Goal: Book appointment/travel/reservation

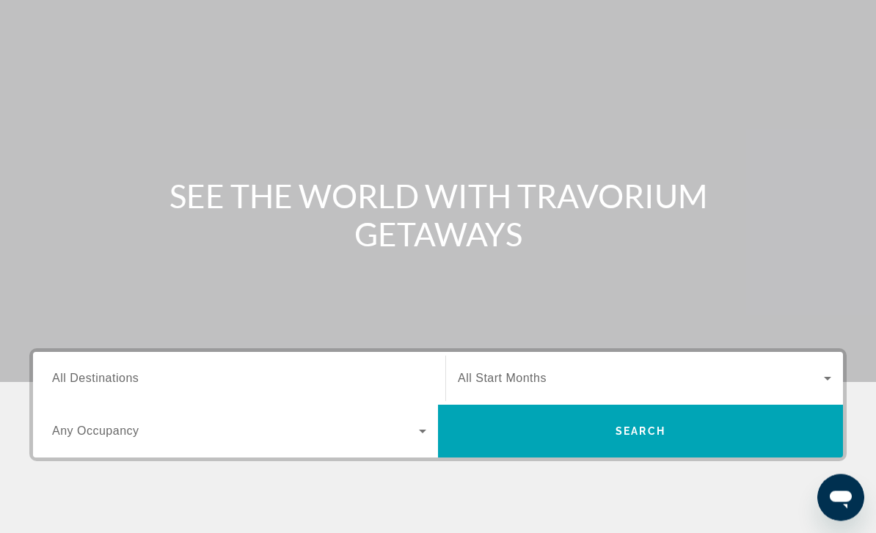
scroll to position [58, 0]
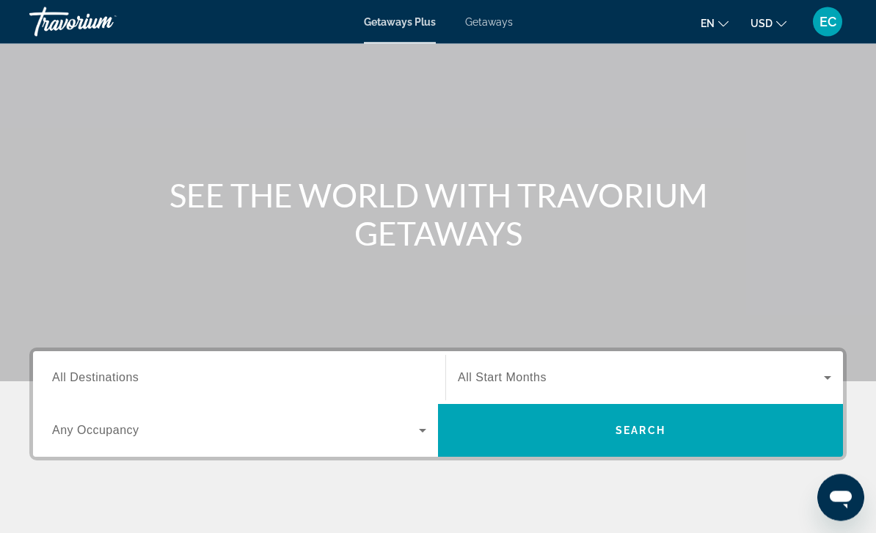
click at [249, 376] on input "Destination All Destinations" at bounding box center [239, 379] width 374 height 18
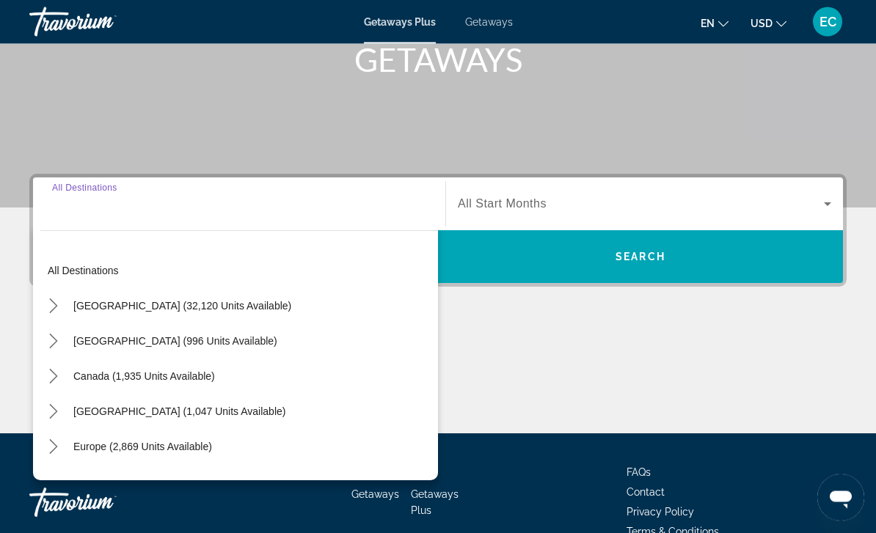
scroll to position [266, 0]
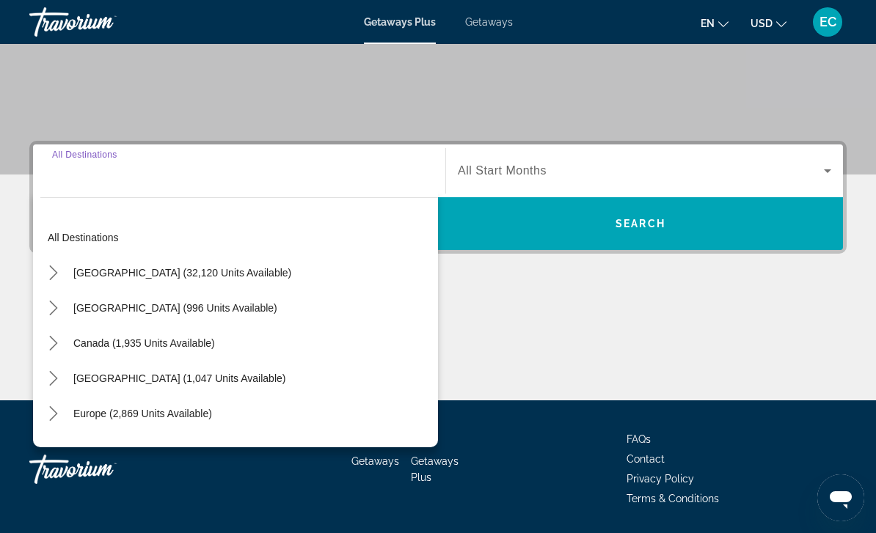
click at [59, 269] on icon "Toggle United States (32,120 units available) submenu" at bounding box center [53, 273] width 15 height 15
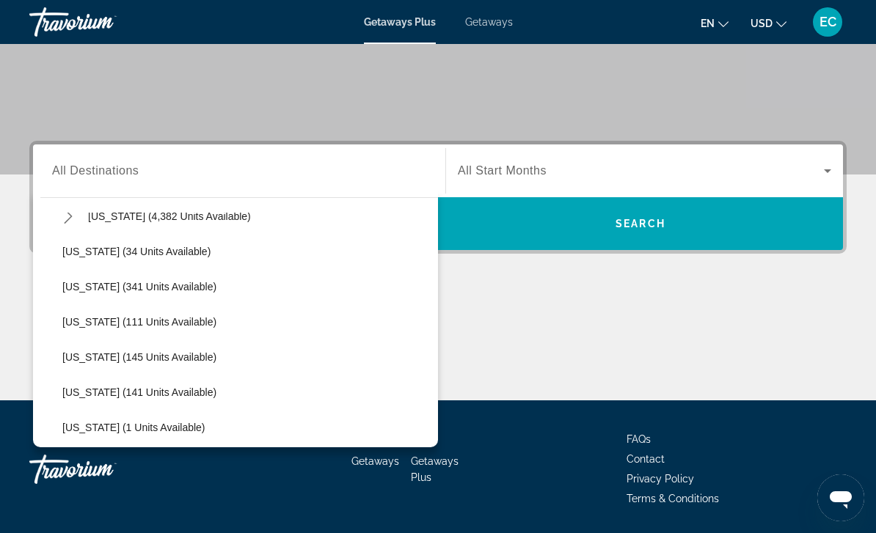
scroll to position [301, 0]
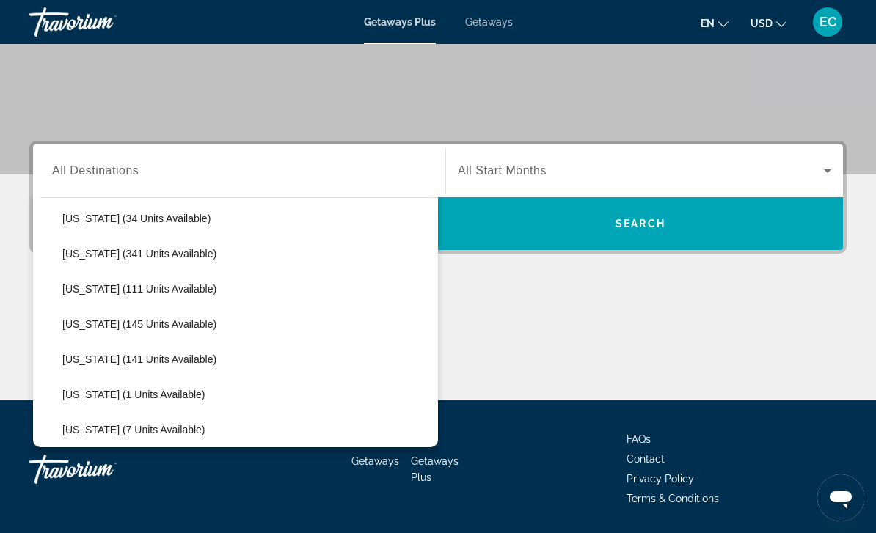
click at [128, 286] on span "[US_STATE] (111 units available)" at bounding box center [139, 289] width 154 height 12
type input "**********"
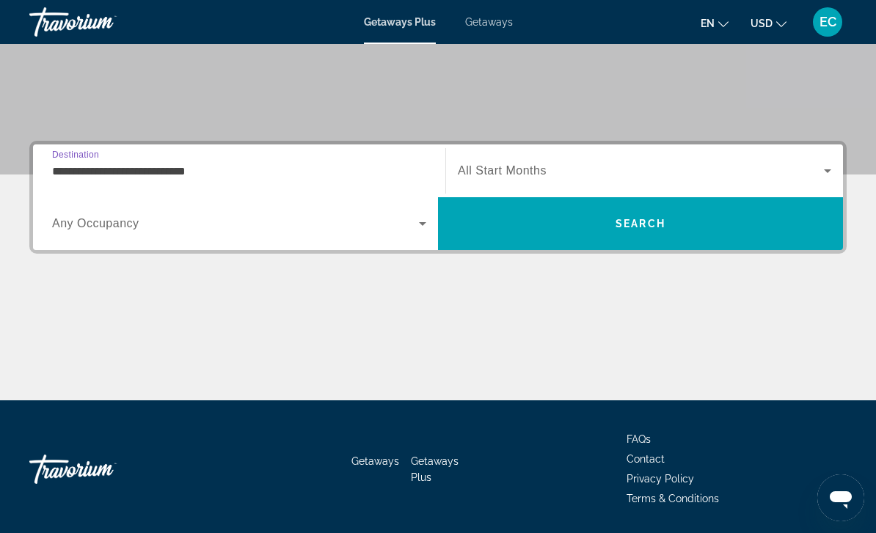
click at [426, 228] on icon "Search widget" at bounding box center [423, 224] width 18 height 18
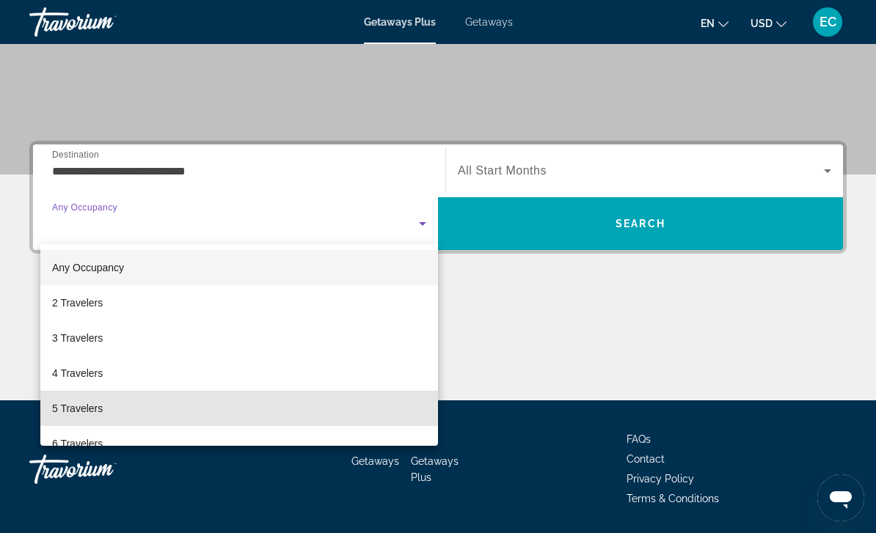
click at [103, 405] on mat-option "5 Travelers" at bounding box center [239, 408] width 398 height 35
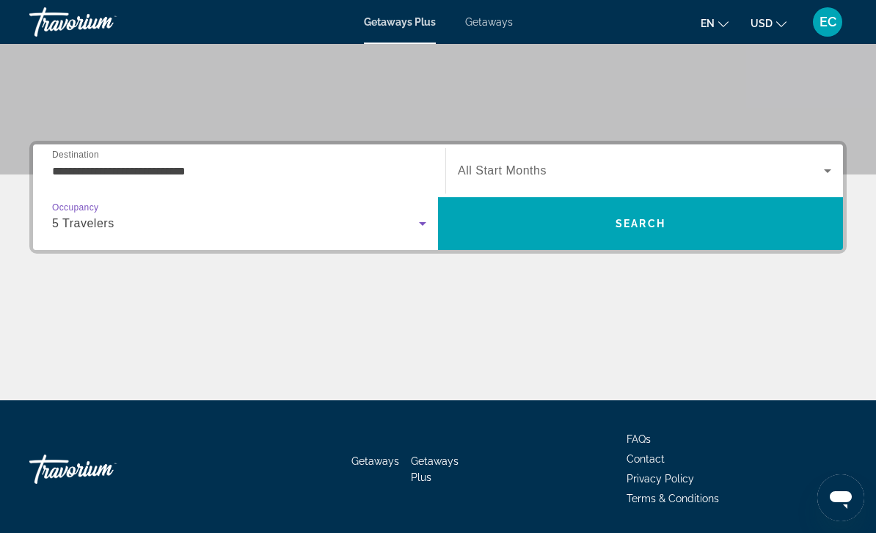
click at [728, 167] on span "Search widget" at bounding box center [641, 171] width 366 height 18
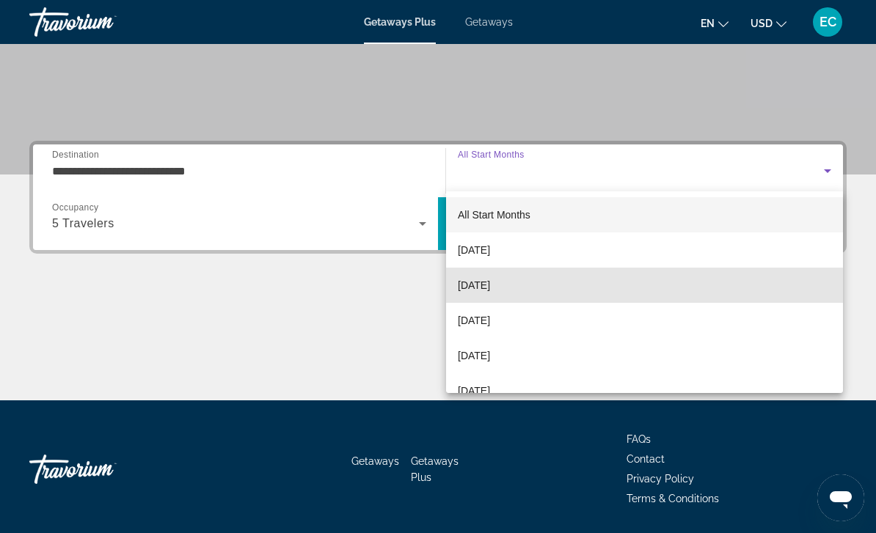
click at [533, 288] on mat-option "[DATE]" at bounding box center [644, 285] width 397 height 35
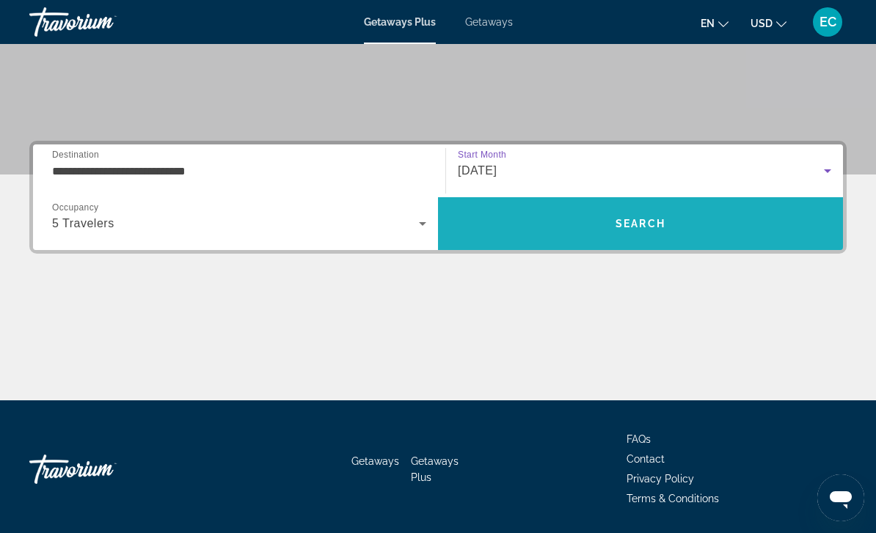
click at [639, 228] on span "Search" at bounding box center [641, 224] width 50 height 12
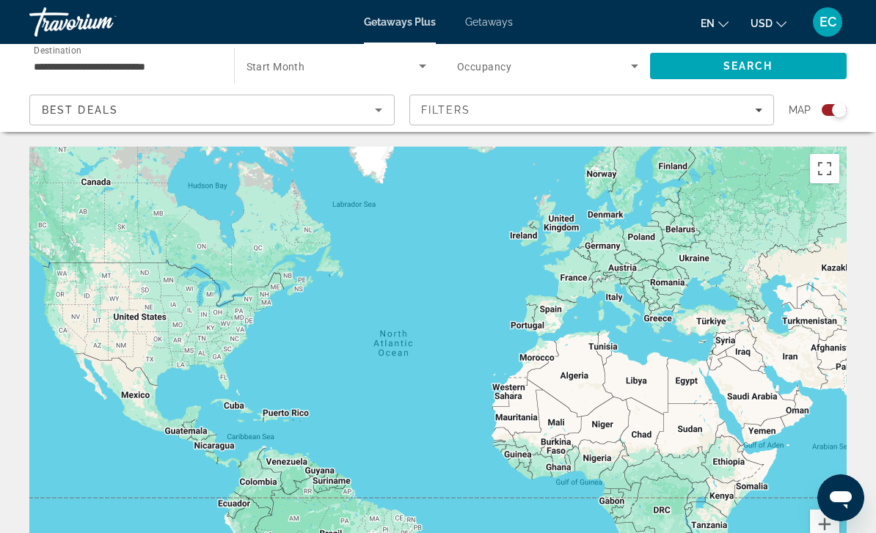
click at [419, 63] on icon "Search widget" at bounding box center [423, 66] width 18 height 18
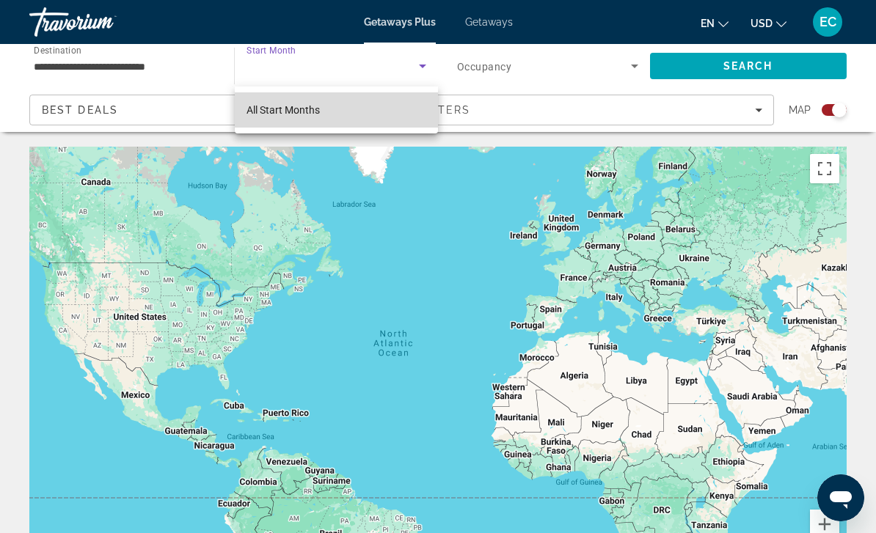
click at [307, 114] on span "All Start Months" at bounding box center [283, 110] width 73 height 12
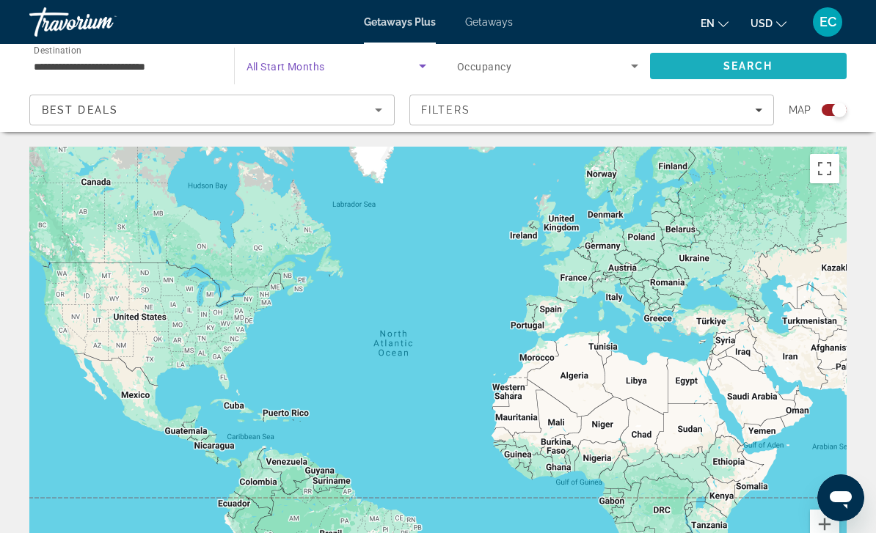
click at [756, 65] on span "Search" at bounding box center [748, 66] width 50 height 12
click at [569, 65] on span "Search widget" at bounding box center [544, 66] width 174 height 18
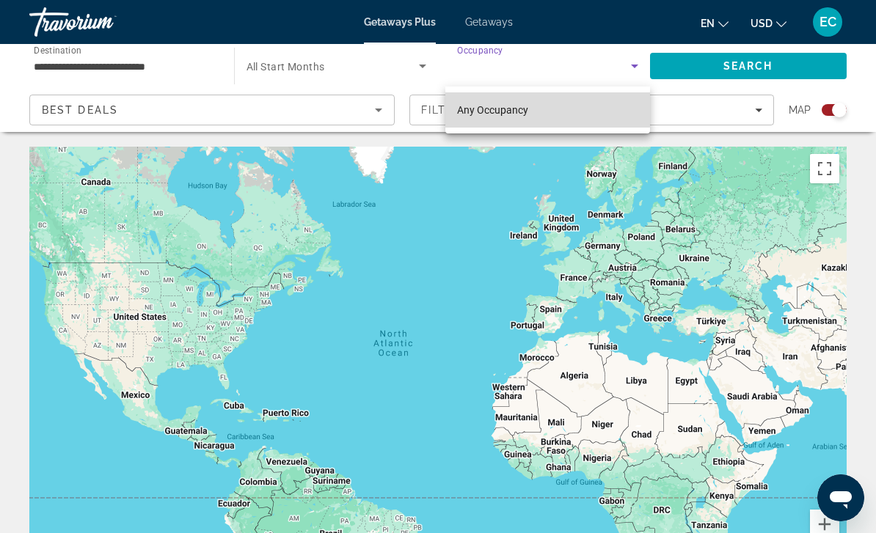
click at [520, 109] on span "Any Occupancy" at bounding box center [492, 110] width 71 height 12
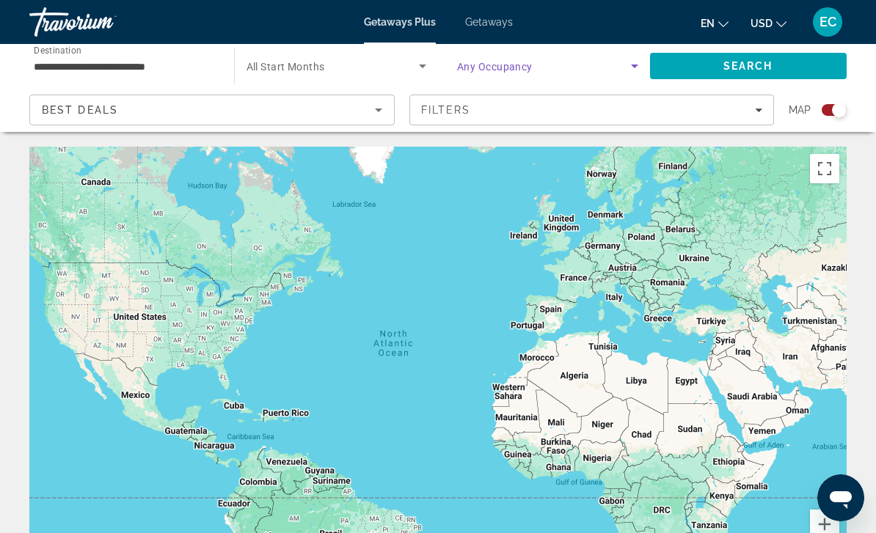
click at [750, 65] on span "Search" at bounding box center [748, 66] width 50 height 12
click at [395, 70] on span "Search widget" at bounding box center [333, 66] width 173 height 18
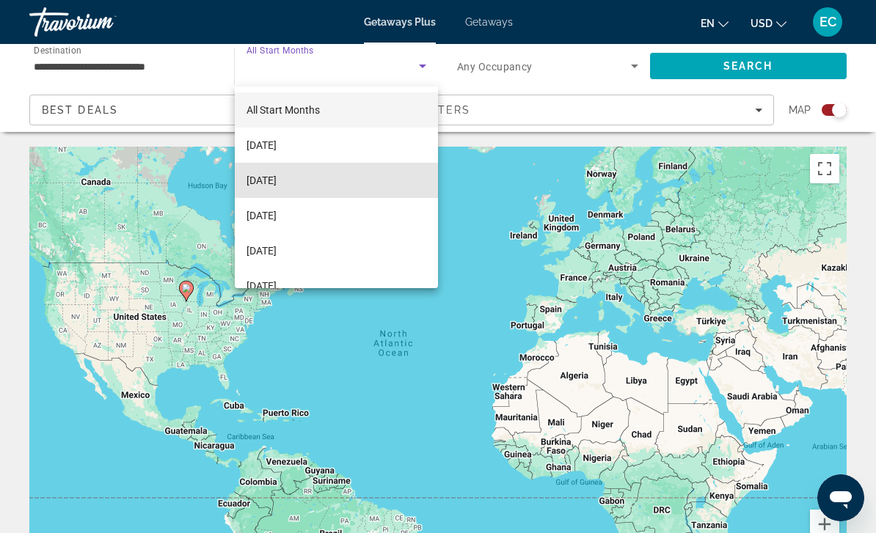
click at [277, 177] on span "[DATE]" at bounding box center [262, 181] width 30 height 18
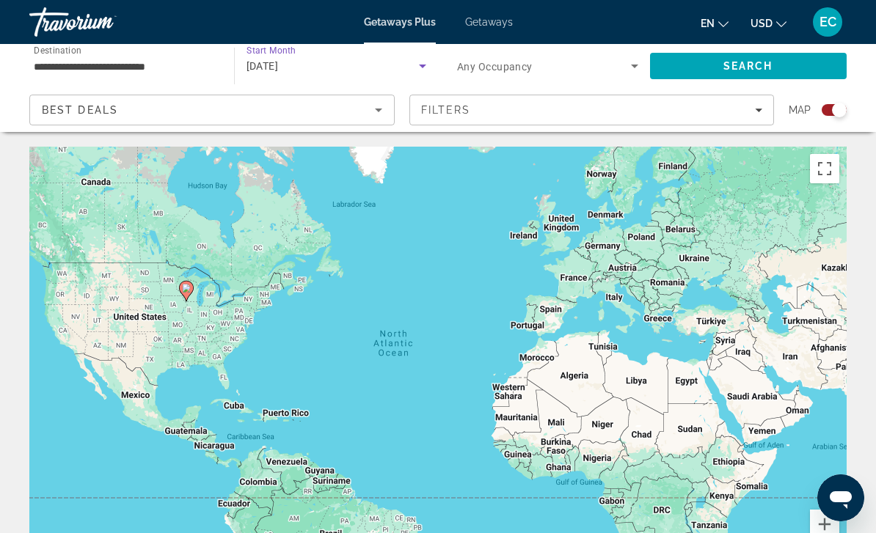
click at [778, 60] on span "Search" at bounding box center [748, 65] width 197 height 35
click at [396, 67] on div "[DATE]" at bounding box center [333, 66] width 173 height 18
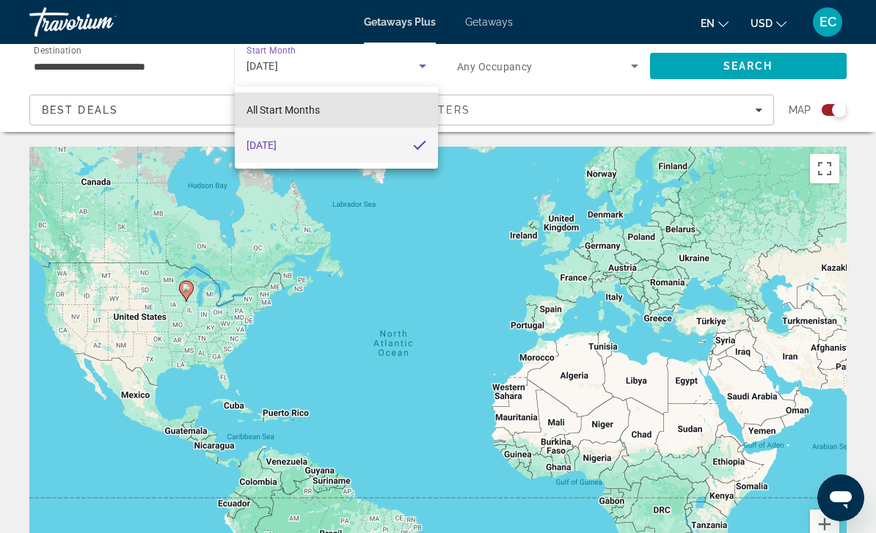
click at [306, 111] on span "All Start Months" at bounding box center [283, 110] width 73 height 12
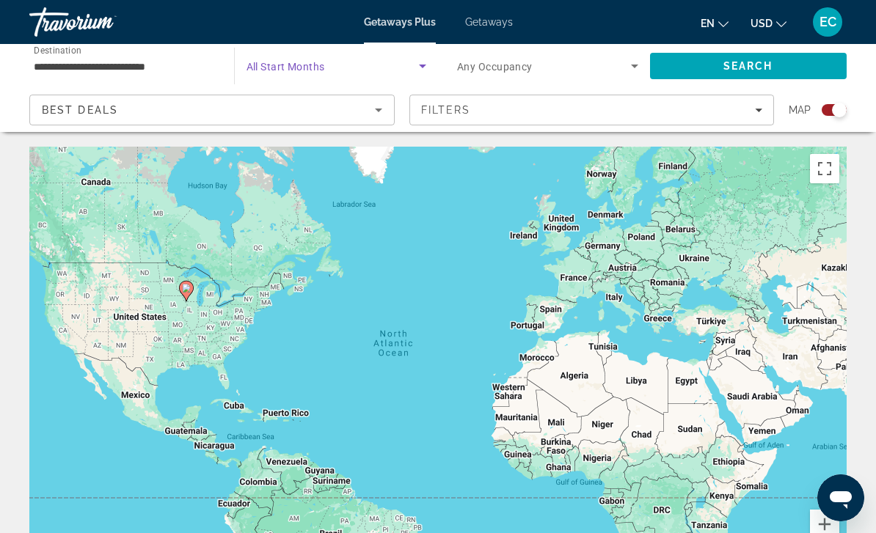
click at [764, 58] on span "Search" at bounding box center [748, 65] width 197 height 35
click at [406, 70] on span "Search widget" at bounding box center [333, 66] width 173 height 18
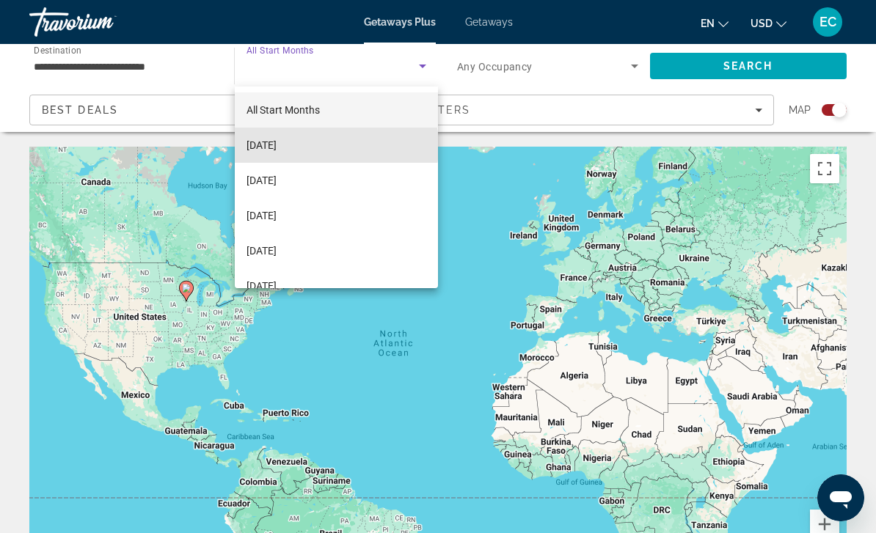
click at [277, 146] on span "[DATE]" at bounding box center [262, 145] width 30 height 18
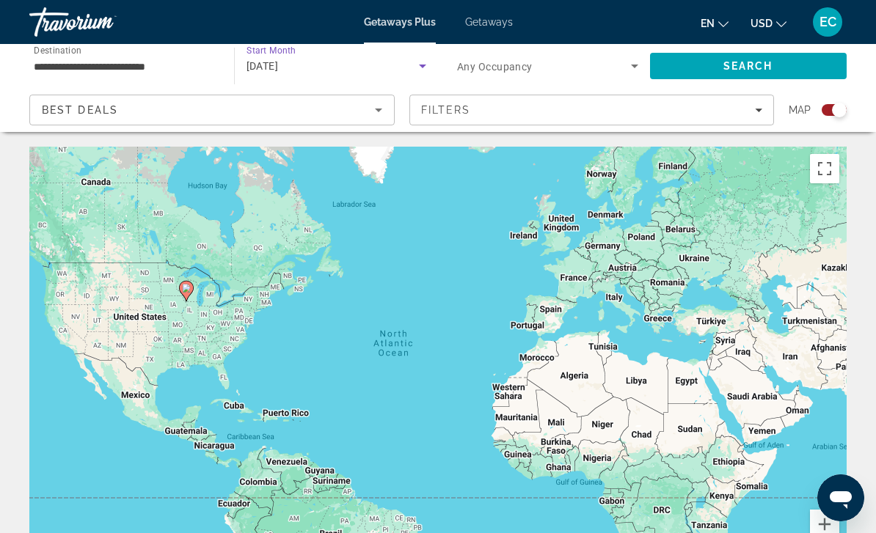
click at [763, 63] on span "Search" at bounding box center [748, 66] width 50 height 12
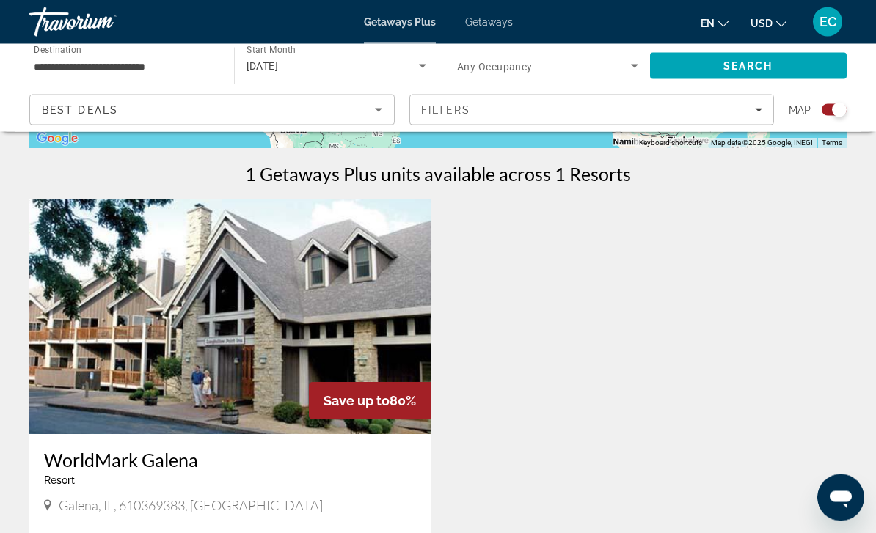
scroll to position [439, 0]
click at [96, 401] on img "Main content" at bounding box center [229, 317] width 401 height 235
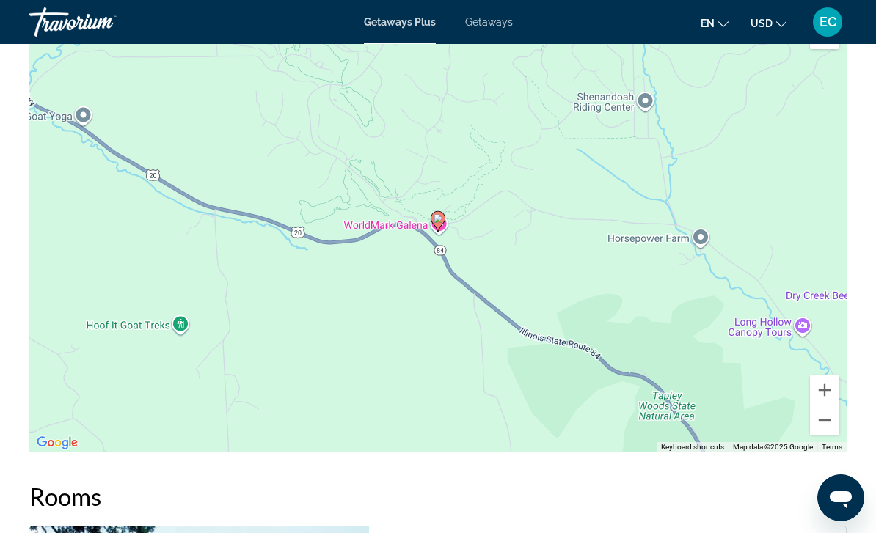
scroll to position [1994, 0]
